Goal: Information Seeking & Learning: Check status

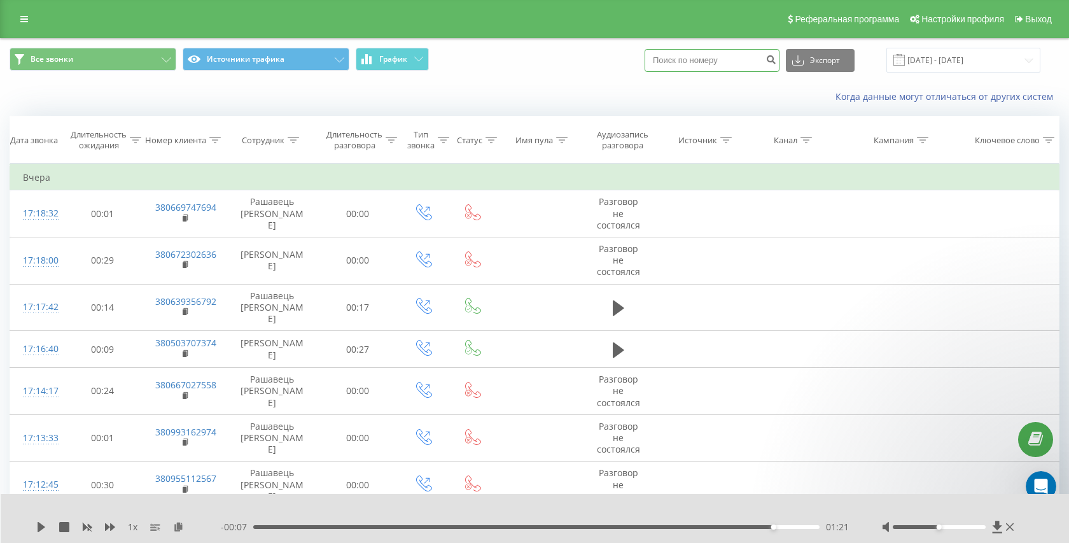
click at [736, 61] on input at bounding box center [712, 60] width 135 height 23
paste input "380634178000"
type input "380634178000"
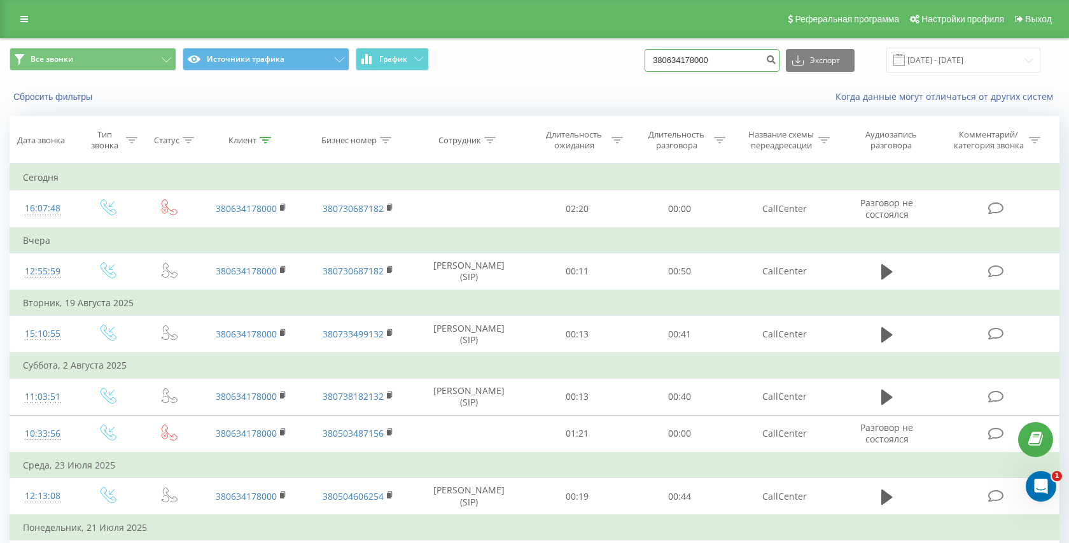
click at [717, 71] on input "380634178000" at bounding box center [712, 60] width 135 height 23
paste input "380682232127"
type input "380682232127"
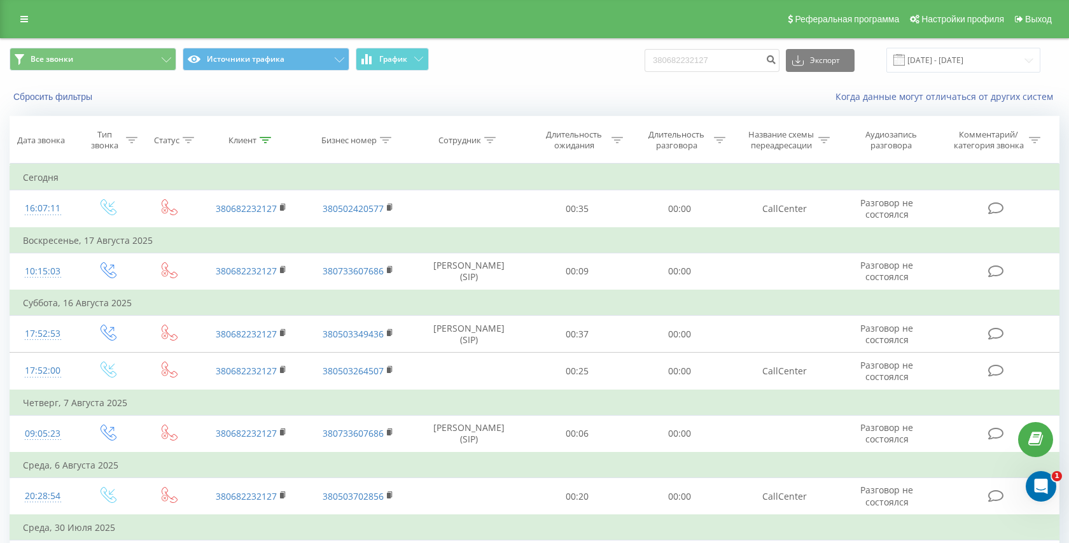
click at [697, 45] on div "Все звонки Источники трафика График 380682232127 Экспорт .csv .xls .xlsx 21.05.…" at bounding box center [535, 60] width 1068 height 43
click at [701, 69] on input "380682232127" at bounding box center [712, 60] width 135 height 23
paste input "380634178000"
type input "380634178000"
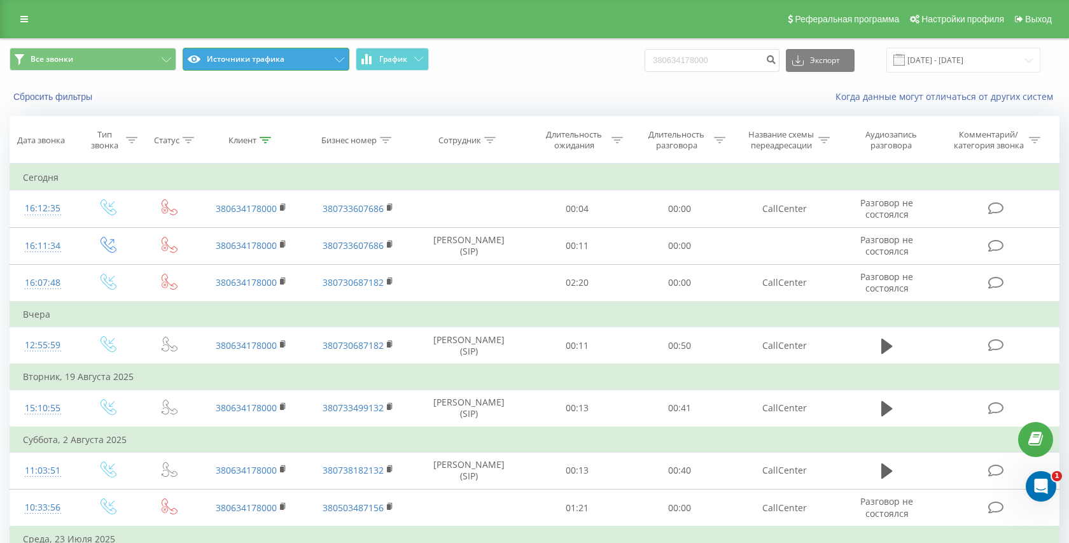
click at [248, 61] on button "Источники трафика" at bounding box center [266, 59] width 167 height 23
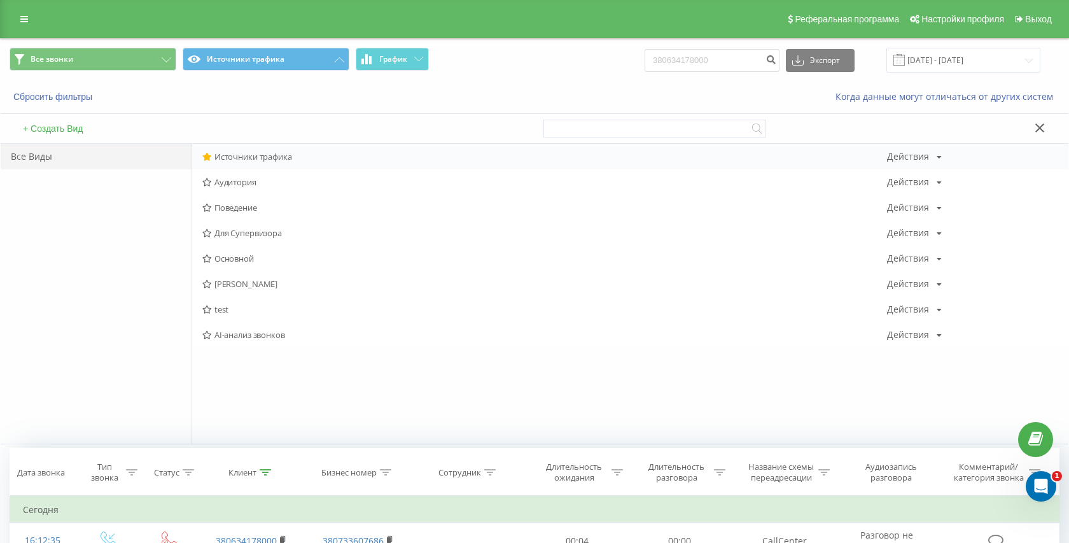
click at [249, 150] on div "Источники трафика Действия Редактировать Копировать Удалить По умолчанию Подели…" at bounding box center [630, 156] width 876 height 25
click at [244, 166] on div "Источники трафика Действия Редактировать Копировать Удалить По умолчанию Подели…" at bounding box center [630, 156] width 876 height 25
click at [248, 160] on span "Источники трафика" at bounding box center [544, 156] width 685 height 9
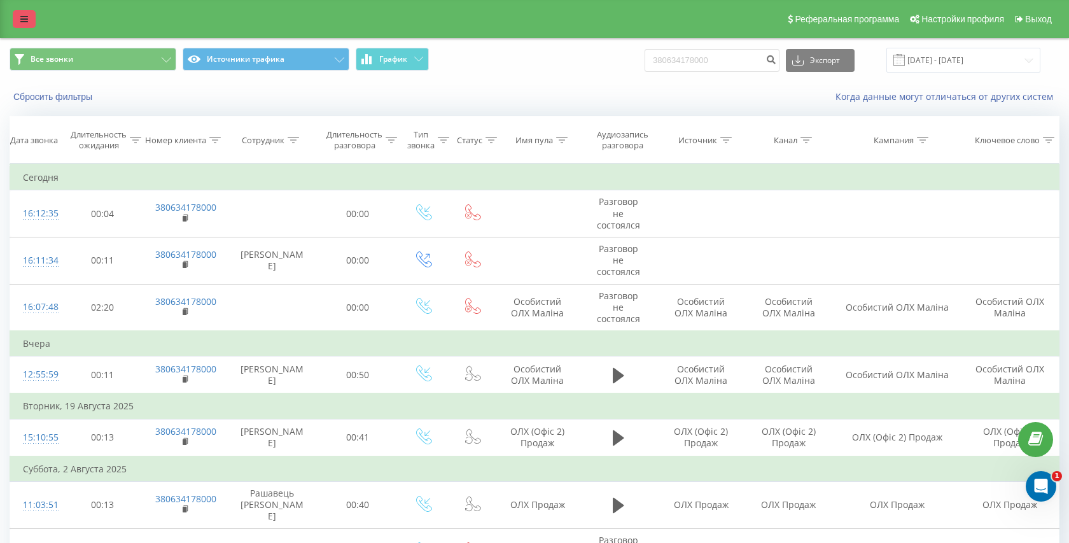
click at [20, 17] on link at bounding box center [24, 19] width 23 height 18
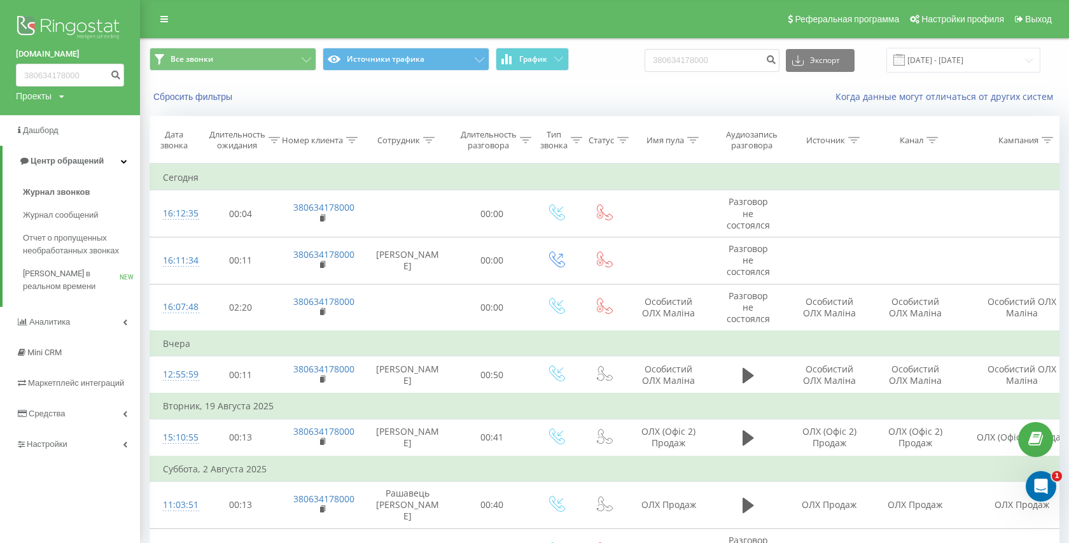
click at [21, 190] on div "Журнал звонков Журнал сообщений Отчет о пропущенных необработанных звонках Звон…" at bounding box center [76, 239] width 127 height 117
click at [41, 190] on span "Журнал звонков" at bounding box center [56, 192] width 67 height 13
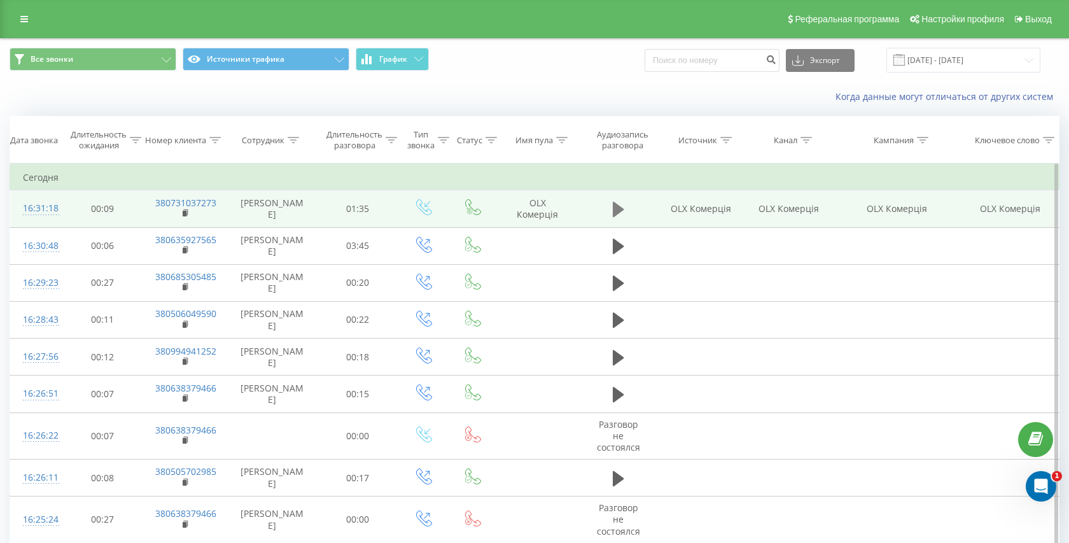
click at [620, 214] on icon at bounding box center [618, 209] width 11 height 18
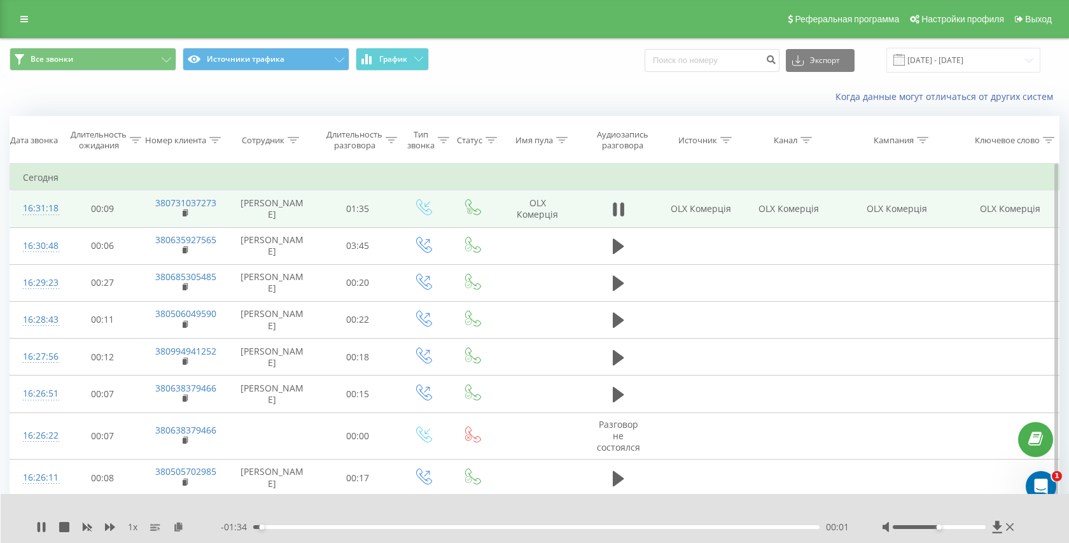
click at [317, 528] on div "00:01" at bounding box center [536, 527] width 566 height 4
click at [340, 529] on div "- 01:24 00:12 00:12" at bounding box center [535, 527] width 629 height 13
click at [347, 527] on div "00:12" at bounding box center [536, 527] width 566 height 4
click at [314, 524] on div "- 01:17 00:18 00:18" at bounding box center [535, 527] width 629 height 13
click at [300, 526] on div "00:19" at bounding box center [536, 527] width 566 height 4
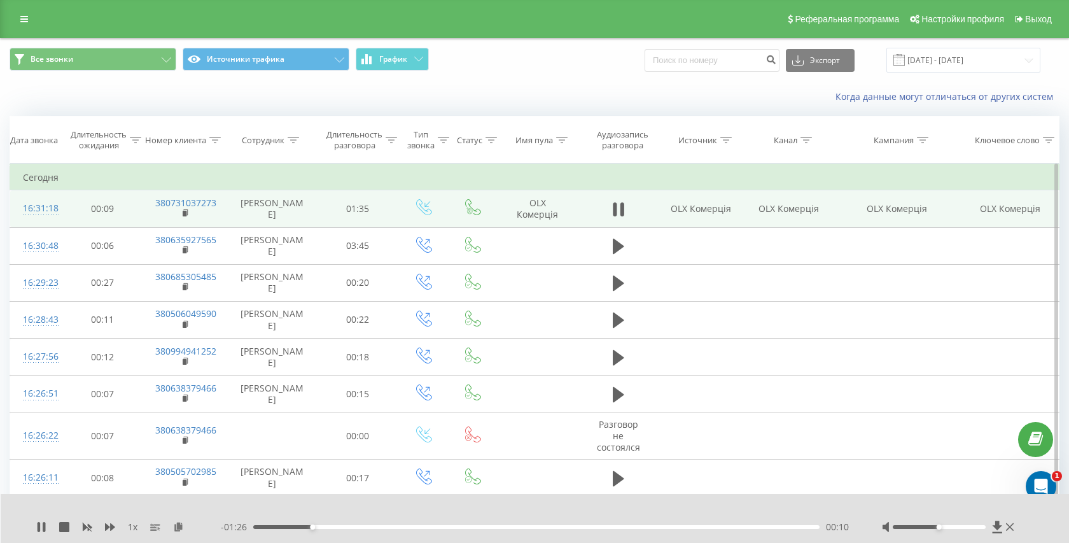
click at [288, 527] on div "00:10" at bounding box center [536, 527] width 566 height 4
click at [186, 212] on rect at bounding box center [185, 214] width 4 height 6
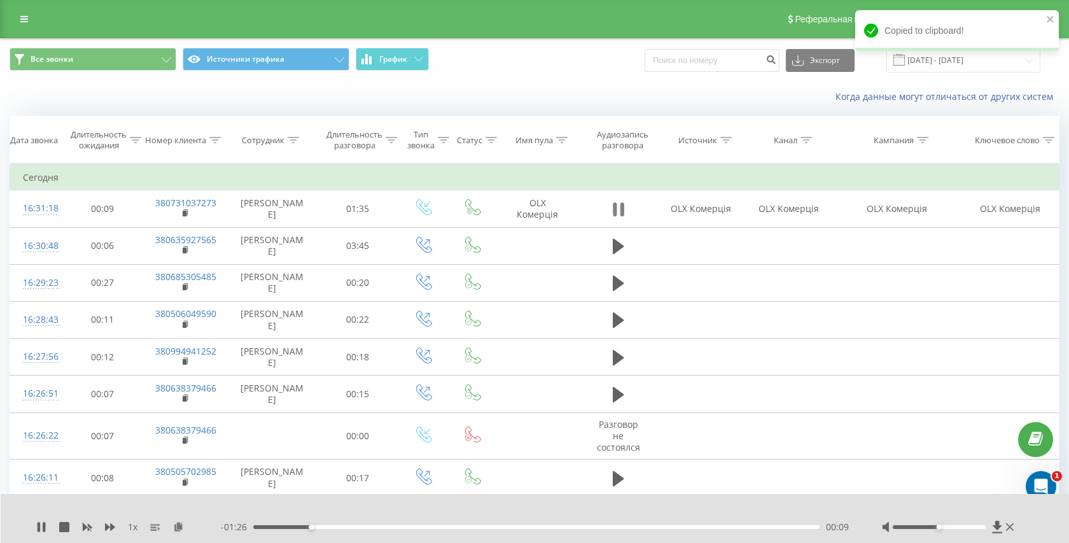
click at [612, 209] on button at bounding box center [618, 209] width 19 height 19
